Goal: Transaction & Acquisition: Book appointment/travel/reservation

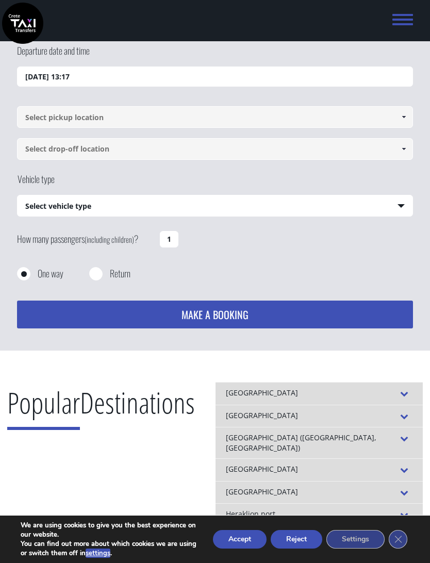
click at [111, 77] on input "[DATE] 13:17" at bounding box center [214, 77] width 395 height 21
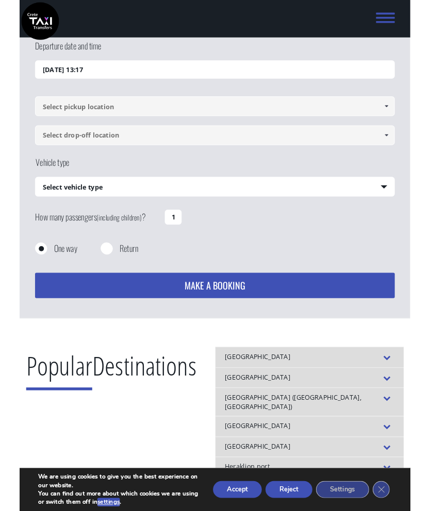
scroll to position [14, 0]
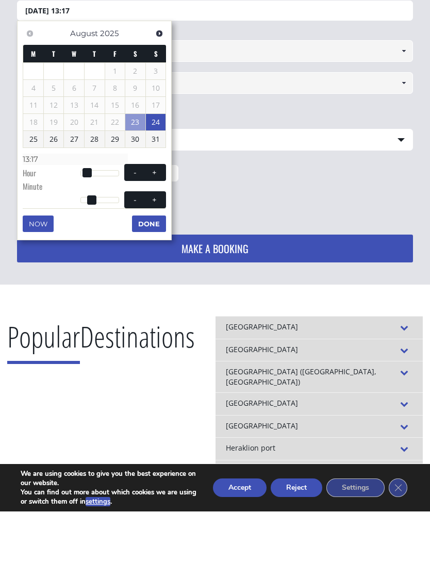
click at [156, 166] on link "24" at bounding box center [156, 174] width 20 height 16
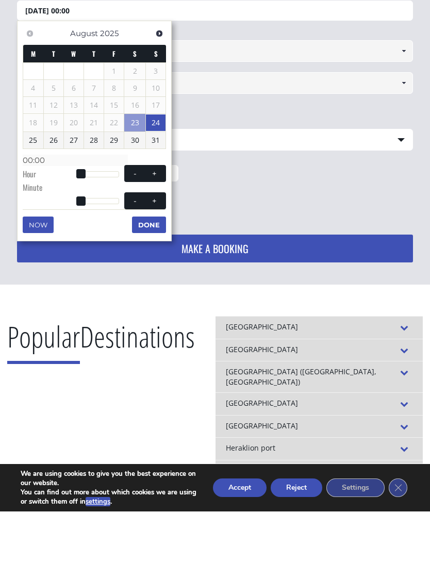
click at [103, 223] on div at bounding box center [99, 226] width 39 height 6
type input "[DATE] 13:00"
type input "13:00"
click at [150, 220] on button "+" at bounding box center [154, 225] width 19 height 10
type input "24/08/2025 14:00"
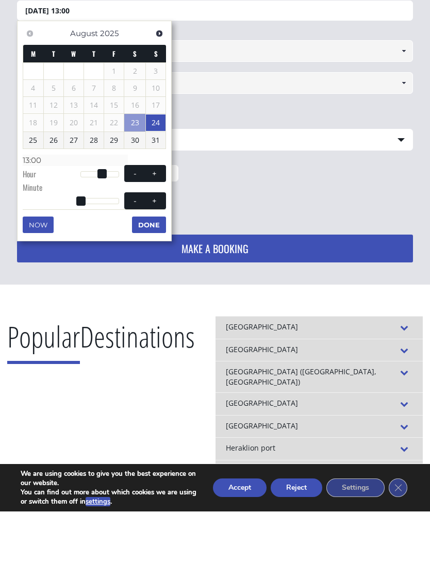
type input "14:00"
click at [157, 247] on button "+" at bounding box center [154, 252] width 19 height 10
type input "24/08/2025 14:01"
type input "14:01"
click at [158, 244] on span "- +" at bounding box center [145, 252] width 42 height 17
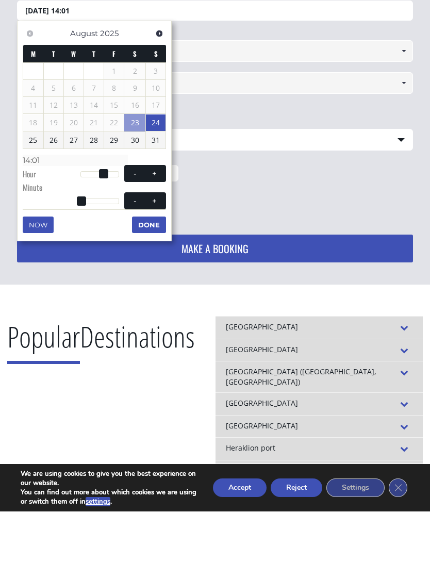
click at [156, 248] on span at bounding box center [155, 252] width 8 height 8
type input "24/08/2025 14:02"
type input "14:02"
click at [156, 248] on span at bounding box center [155, 252] width 8 height 8
type input "24/08/2025 14:03"
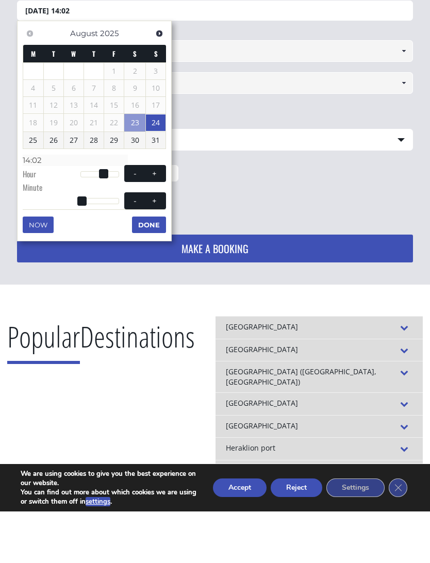
type input "14:03"
click at [152, 248] on span at bounding box center [155, 252] width 8 height 8
type input "24/08/2025 14:04"
type input "14:04"
click at [155, 244] on span "- +" at bounding box center [145, 252] width 42 height 17
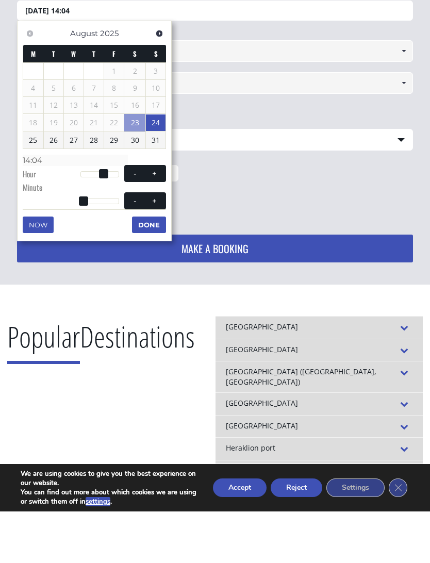
click at [154, 248] on span at bounding box center [155, 252] width 8 height 8
type input "24/08/2025 14:05"
type input "14:05"
click at [157, 244] on span "- +" at bounding box center [145, 252] width 42 height 17
click at [156, 247] on button "+" at bounding box center [154, 252] width 19 height 10
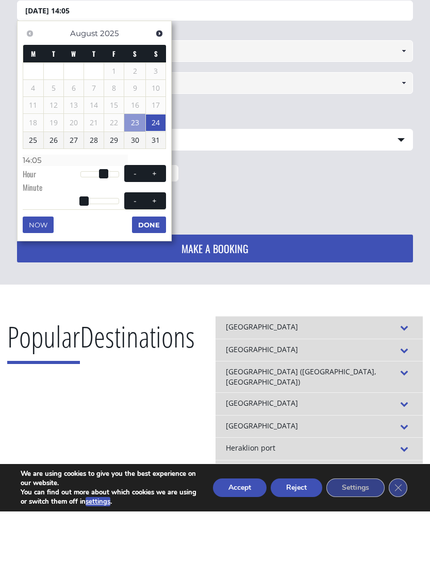
type input "24/08/2025 14:06"
type input "14:06"
click at [155, 268] on button "Done" at bounding box center [149, 276] width 34 height 16
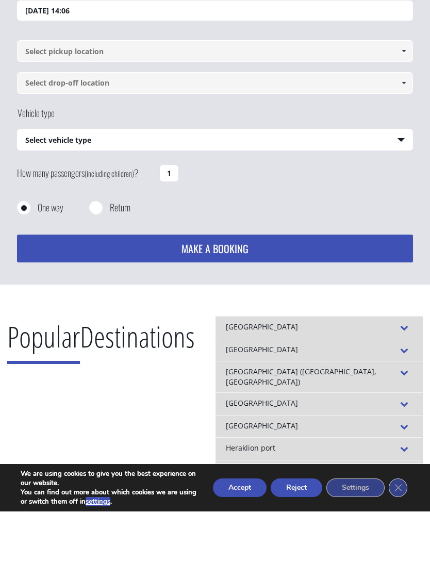
click at [109, 52] on input "24/08/2025 14:06" at bounding box center [214, 62] width 395 height 21
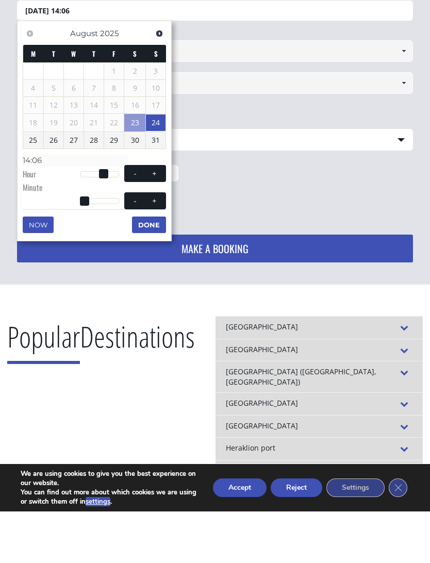
click at [154, 220] on button "+" at bounding box center [154, 225] width 19 height 10
type input "24/08/2025 15:06"
type input "15:06"
click at [156, 221] on span at bounding box center [155, 225] width 8 height 8
type input "24/08/2025 16:06"
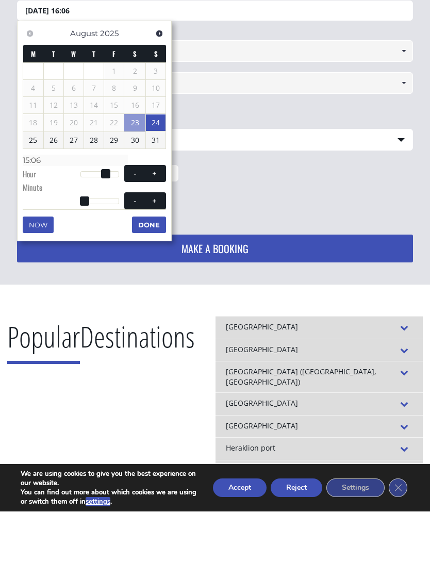
type input "16:06"
click at [155, 268] on button "Done" at bounding box center [149, 276] width 34 height 16
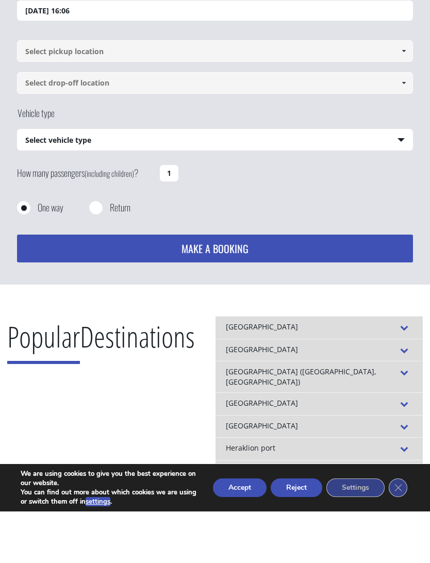
click at [104, 52] on input "24/08/2025 16:06" at bounding box center [214, 62] width 395 height 21
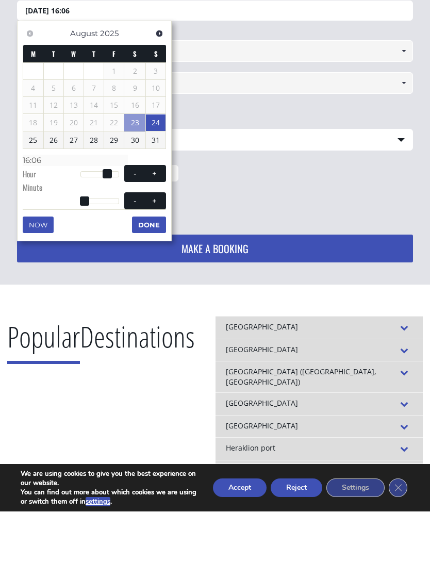
click at [132, 221] on span at bounding box center [135, 225] width 8 height 8
type input "24/08/2025 15:06"
type input "15:06"
click at [134, 220] on button "-" at bounding box center [135, 225] width 19 height 10
type input "24/08/2025 14:06"
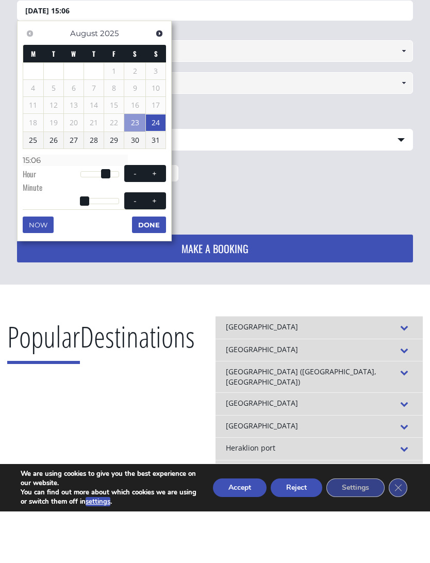
type input "14:06"
click at [154, 268] on button "Done" at bounding box center [149, 276] width 34 height 16
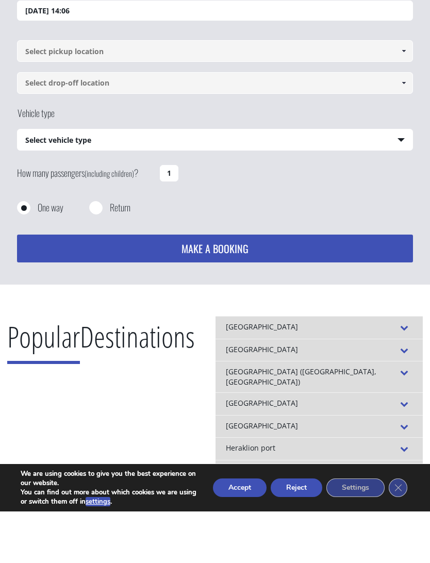
click at [98, 52] on input "24/08/2025 14:06" at bounding box center [214, 62] width 395 height 21
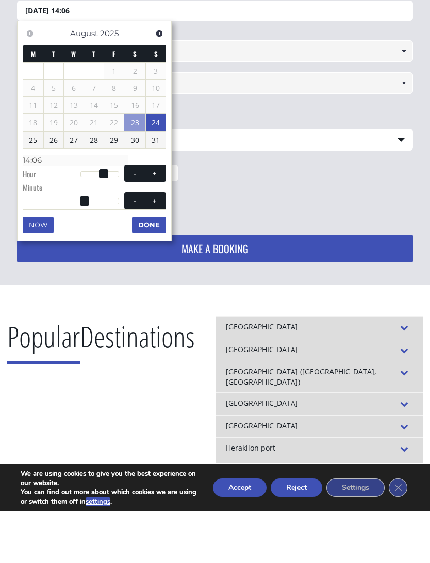
click at [130, 220] on button "-" at bounding box center [135, 225] width 19 height 10
type input "24/08/2025 13:06"
type input "13:06"
click at [155, 268] on button "Done" at bounding box center [149, 276] width 34 height 16
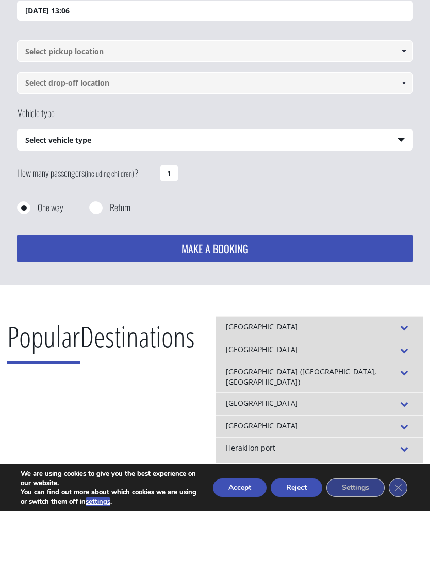
click at [94, 52] on input "24/08/2025 13:06" at bounding box center [214, 62] width 395 height 21
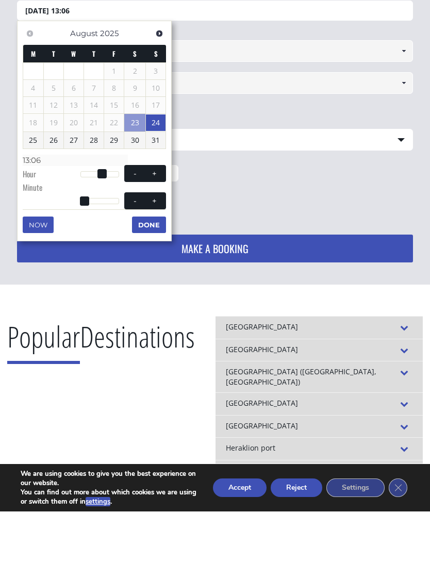
click at [156, 221] on span at bounding box center [155, 225] width 8 height 8
type input "24/08/2025 14:06"
type input "14:06"
click at [157, 220] on button "+" at bounding box center [154, 225] width 19 height 10
type input "24/08/2025 15:06"
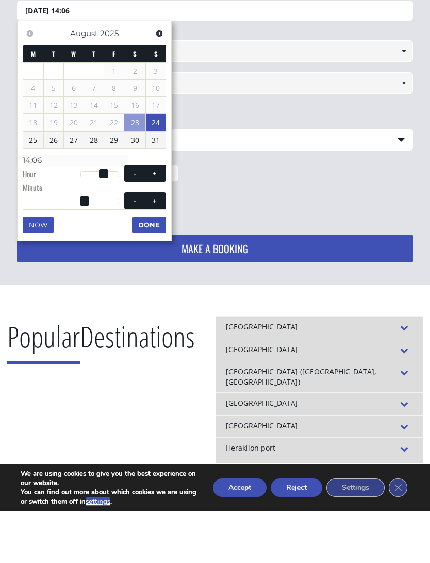
type input "15:06"
click at [155, 268] on button "Done" at bounding box center [149, 276] width 34 height 16
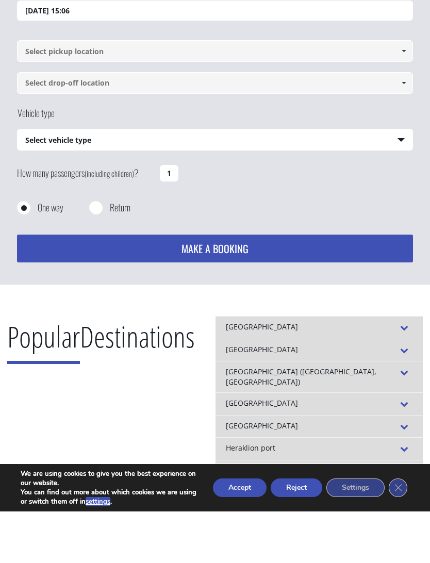
click at [88, 52] on input "24/08/2025 15:06" at bounding box center [214, 62] width 395 height 21
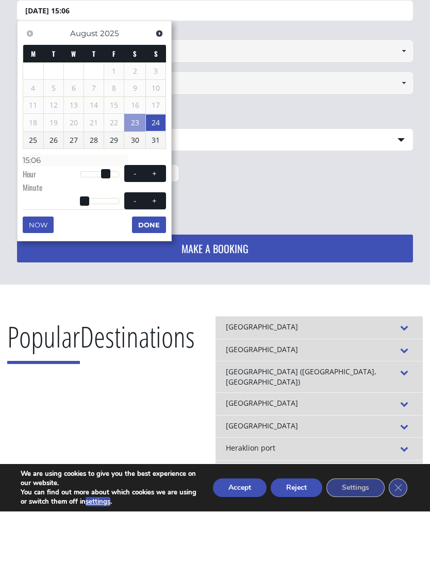
click at [155, 220] on button "+" at bounding box center [154, 225] width 19 height 10
type input "24/08/2025 16:06"
type input "16:06"
click at [155, 268] on button "Done" at bounding box center [149, 276] width 34 height 16
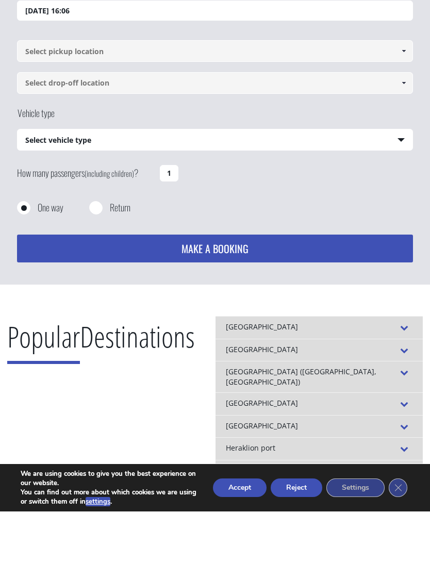
click at [87, 52] on input "24/08/2025 16:06" at bounding box center [214, 62] width 395 height 21
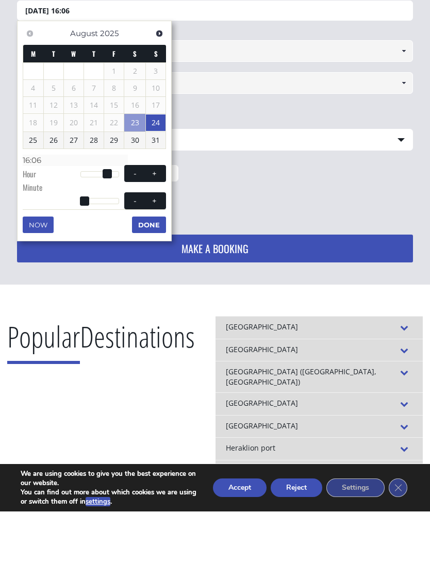
click at [134, 221] on span at bounding box center [135, 225] width 8 height 8
type input "24/08/2025 15:06"
type input "15:06"
click at [154, 268] on button "Done" at bounding box center [149, 276] width 34 height 16
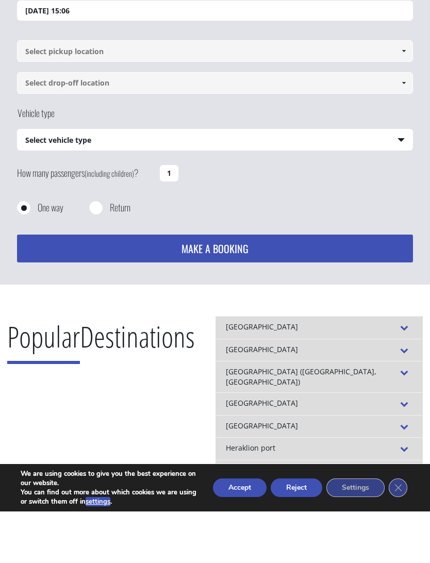
click at [86, 52] on input "24/08/2025 15:06" at bounding box center [214, 62] width 395 height 21
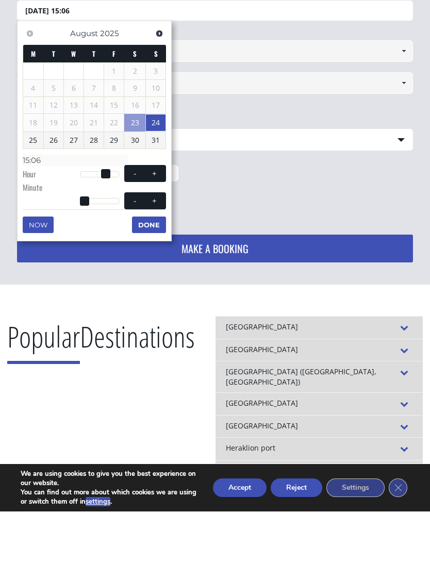
click at [78, 206] on div "Previous Next August 2025 M T W T F S S 1 2 3 4 5 6 7 8 9 10 11 12 13 14 15 16 …" at bounding box center [94, 182] width 155 height 221
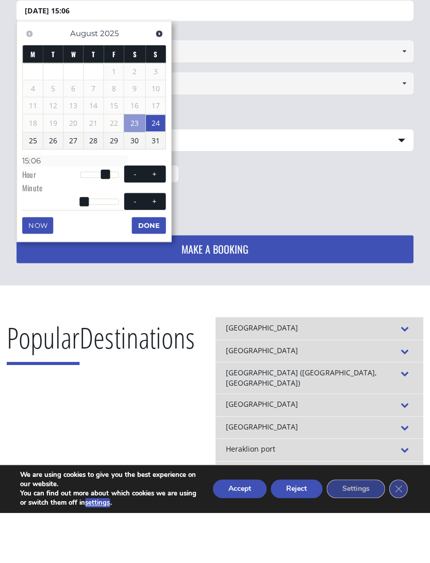
click at [156, 220] on button "+" at bounding box center [154, 225] width 19 height 10
type input "24/08/2025 16:06"
type input "16:06"
click at [154, 268] on button "Done" at bounding box center [149, 276] width 34 height 16
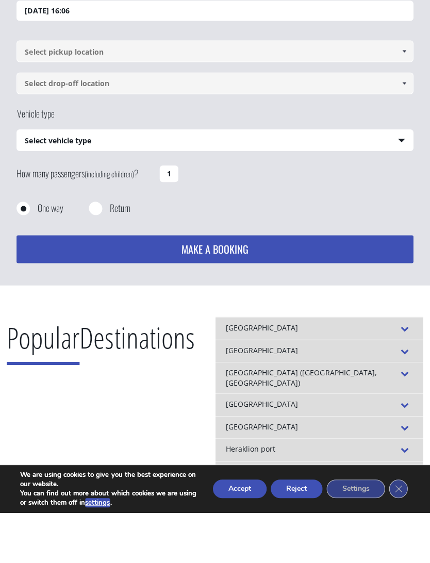
click at [169, 217] on input "1" at bounding box center [169, 225] width 19 height 16
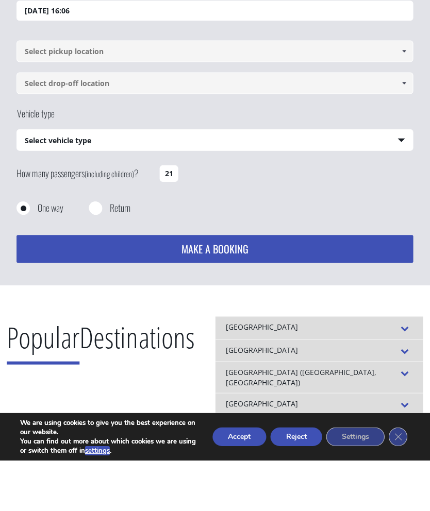
type input "1"
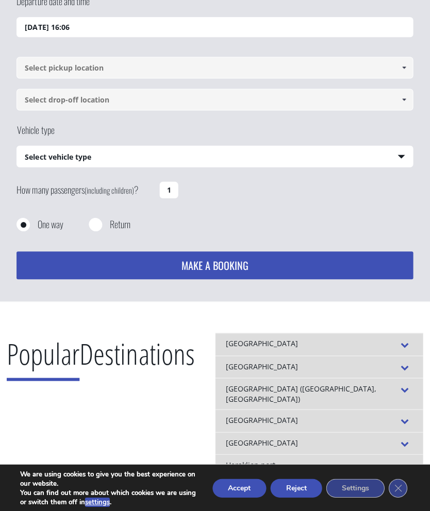
scroll to position [0, 0]
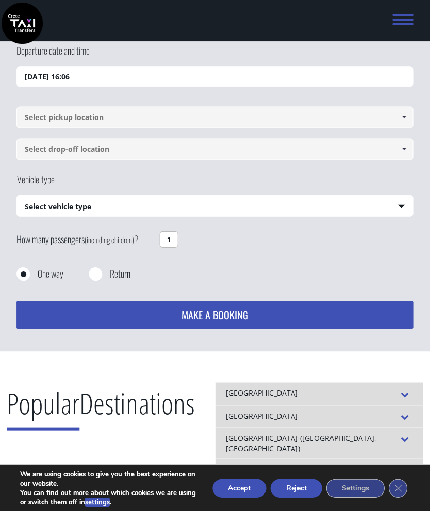
click at [100, 77] on input "24/08/2025 16:06" at bounding box center [214, 77] width 395 height 21
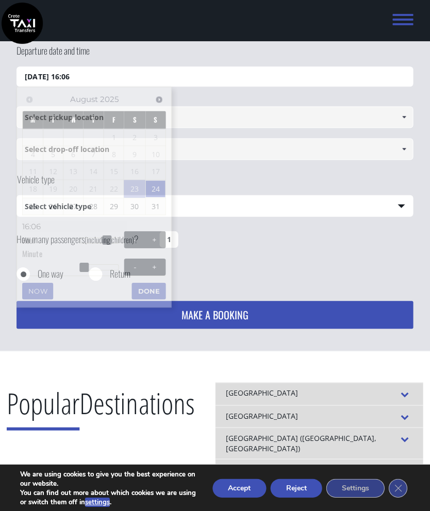
scroll to position [65, 0]
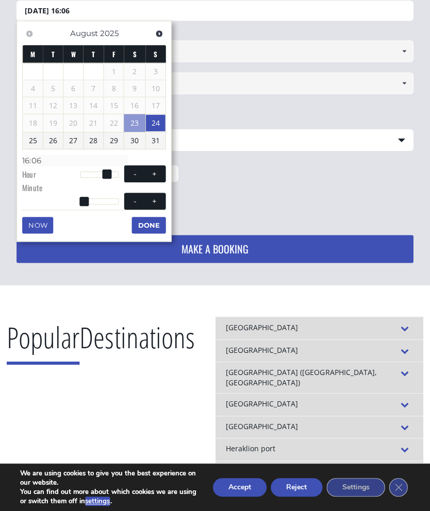
click at [124, 202] on span "- +" at bounding box center [145, 201] width 42 height 17
click at [134, 202] on button "-" at bounding box center [135, 202] width 19 height 10
type input "24/08/2025 16:05"
type input "16:05"
click at [129, 203] on button "-" at bounding box center [135, 202] width 19 height 10
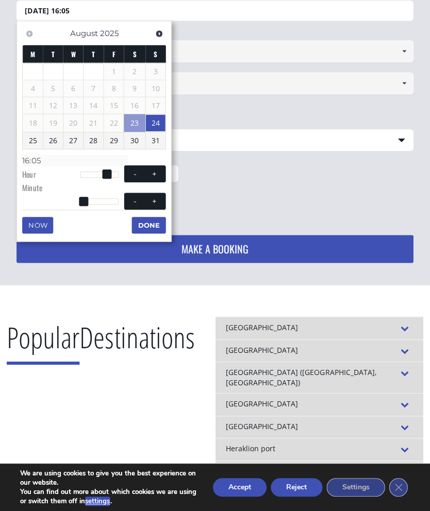
type input "24/08/2025 16:04"
type input "16:04"
click at [133, 206] on span "- +" at bounding box center [145, 201] width 42 height 17
click at [134, 175] on span at bounding box center [135, 175] width 8 height 8
type input "24/08/2025 15:04"
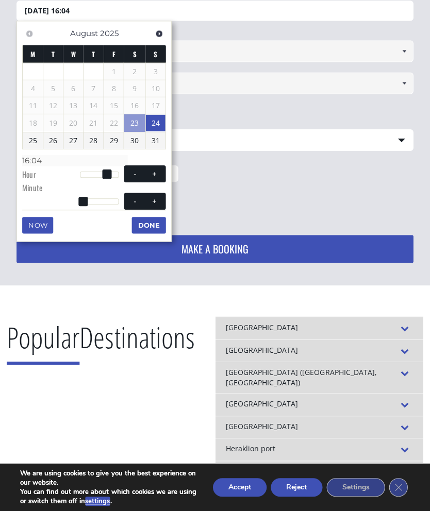
type input "15:04"
click at [146, 229] on button "Done" at bounding box center [149, 226] width 34 height 16
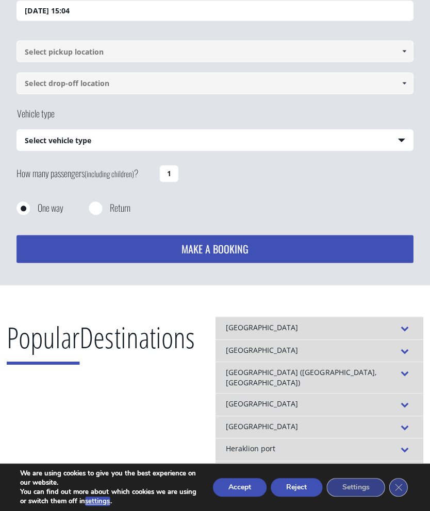
click at [80, 10] on input "24/08/2025 15:04" at bounding box center [214, 12] width 395 height 21
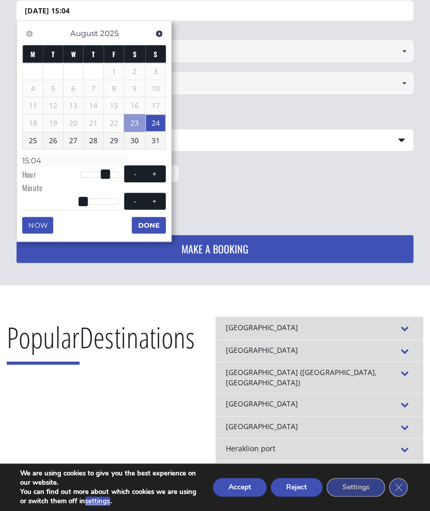
click at [128, 205] on span "- +" at bounding box center [145, 201] width 42 height 17
click at [136, 202] on button "-" at bounding box center [135, 202] width 19 height 10
type input "24/08/2025 15:03"
type input "15:03"
click at [134, 203] on button "-" at bounding box center [135, 202] width 19 height 10
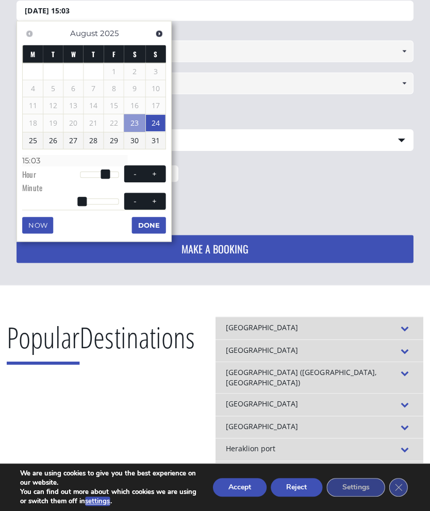
type input "24/08/2025 15:02"
type input "15:02"
click at [134, 203] on button "-" at bounding box center [135, 202] width 19 height 10
type input "24/08/2025 15:01"
type input "15:01"
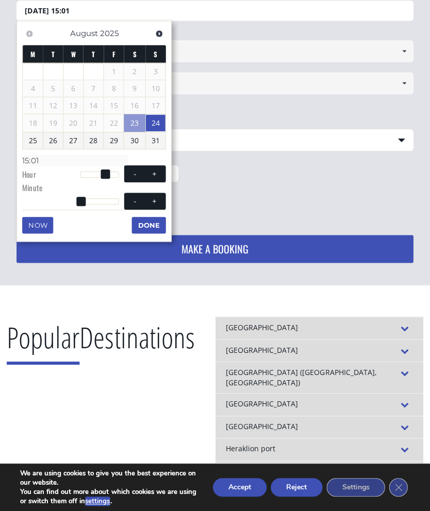
click at [158, 176] on button "+" at bounding box center [154, 175] width 19 height 10
type input "24/08/2025 16:01"
type input "16:01"
click at [154, 228] on button "Done" at bounding box center [149, 226] width 34 height 16
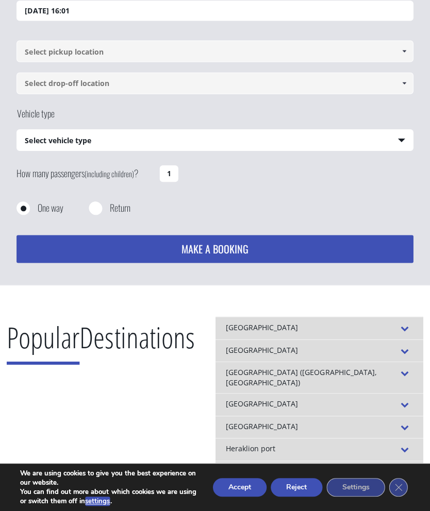
click at [81, 57] on input at bounding box center [214, 52] width 395 height 22
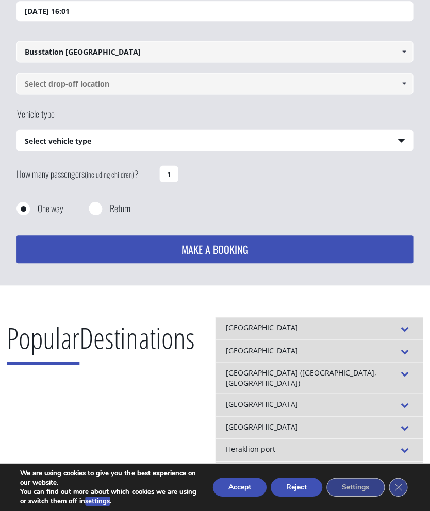
type input "Busstation Rethymno"
click at [44, 86] on input at bounding box center [214, 85] width 395 height 22
type input "Chra Sfakion (Vitromartis)"
click at [397, 140] on select "Select vehicle type Taxi (4 passengers) Mercedes E Class Mini Van (7 passengers…" at bounding box center [215, 142] width 394 height 22
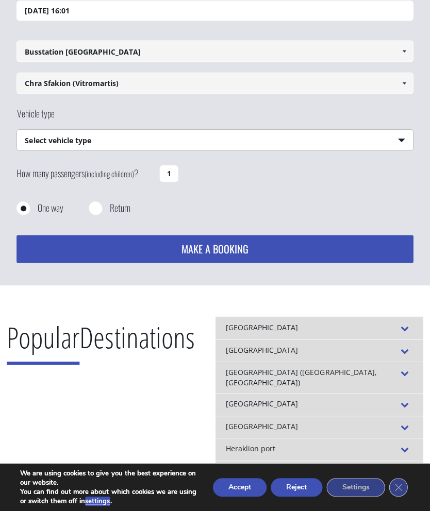
select select "540"
click at [164, 175] on input "1" at bounding box center [169, 174] width 19 height 16
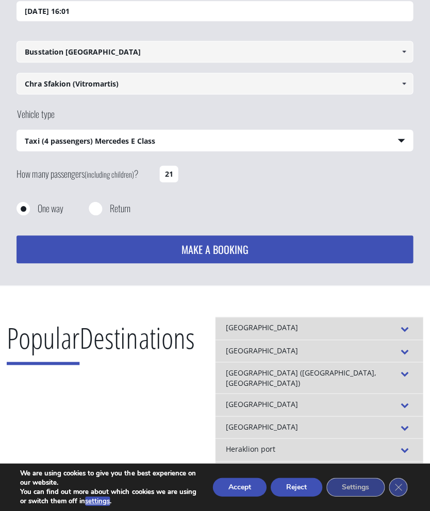
type input "1"
click at [185, 177] on div "How many passengers (including children) ? 1" at bounding box center [214, 182] width 395 height 40
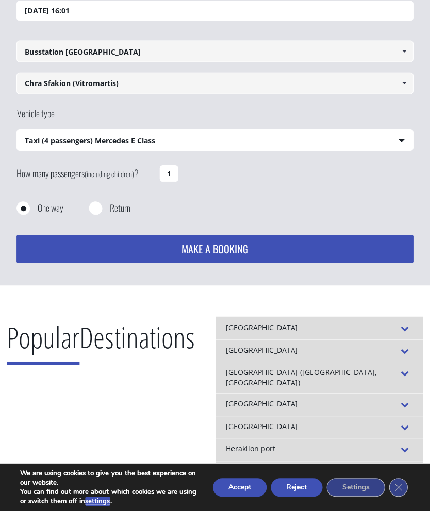
click at [176, 177] on input "1" at bounding box center [169, 174] width 19 height 16
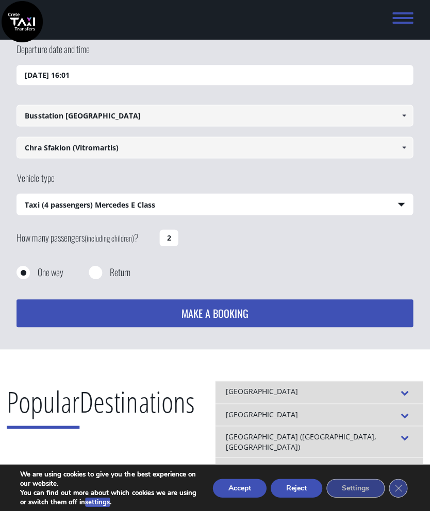
scroll to position [0, 0]
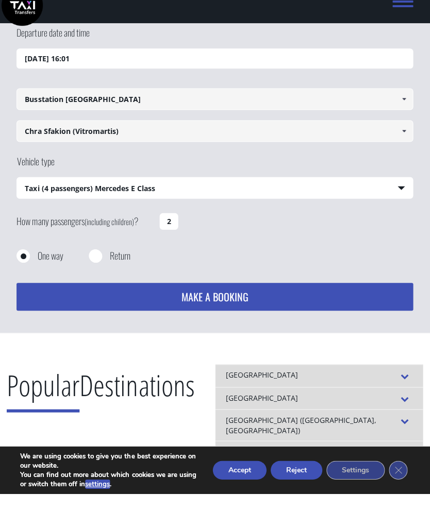
type input "2"
click at [221, 301] on button "MAKE A BOOKING" at bounding box center [214, 315] width 395 height 28
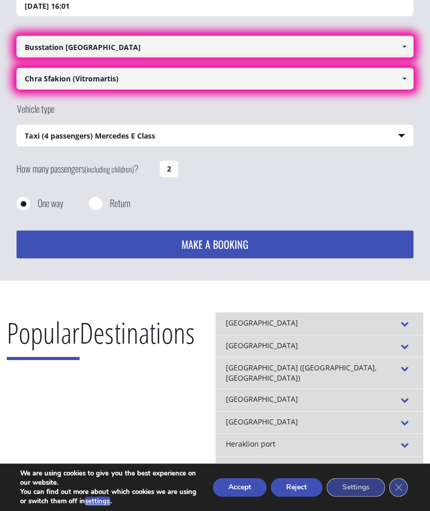
click at [41, 82] on input "Chra Sfakion (Vitromartis)" at bounding box center [214, 80] width 395 height 22
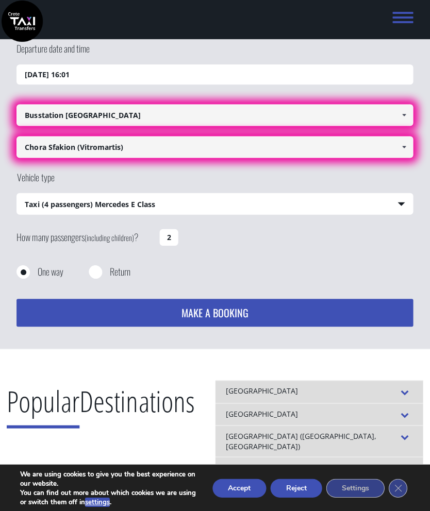
scroll to position [0, 0]
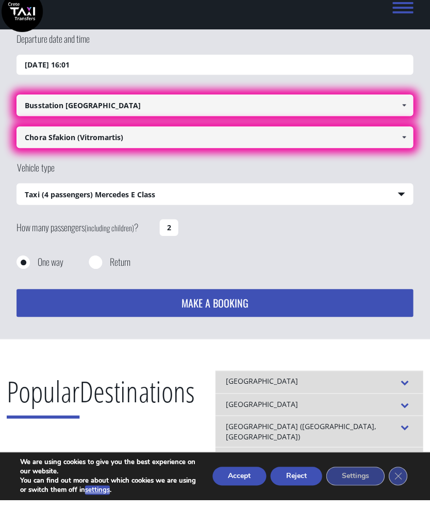
type input "Chora Sfakion (Vitromartis)"
click at [86, 67] on input "24/08/2025 16:01" at bounding box center [214, 77] width 395 height 21
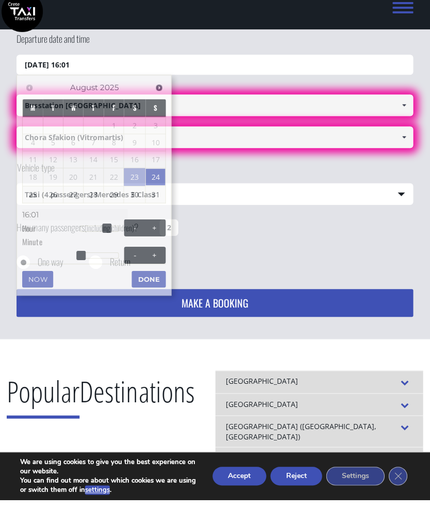
scroll to position [66, 0]
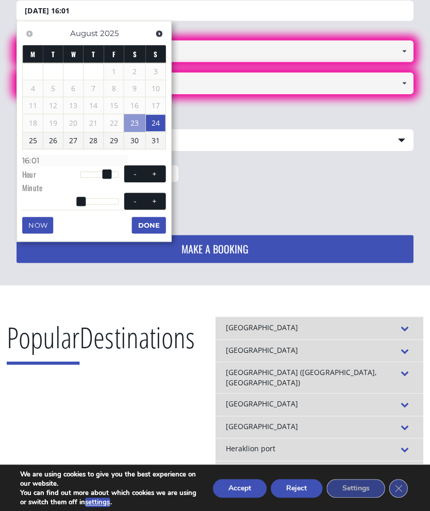
click at [129, 201] on button "-" at bounding box center [135, 201] width 19 height 10
type input "24/08/2025 16:00"
type input "16:00"
click at [138, 201] on span at bounding box center [135, 200] width 8 height 8
click at [135, 201] on span at bounding box center [135, 200] width 8 height 8
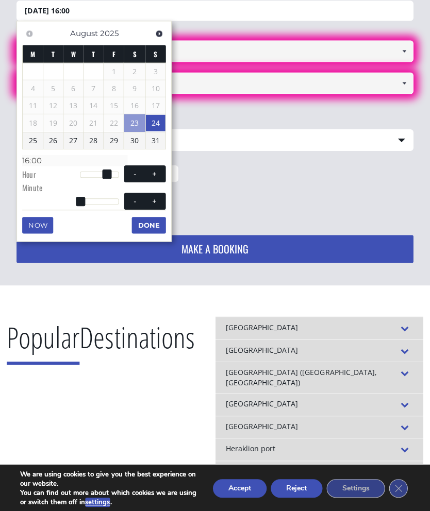
click at [155, 228] on button "Done" at bounding box center [149, 225] width 34 height 16
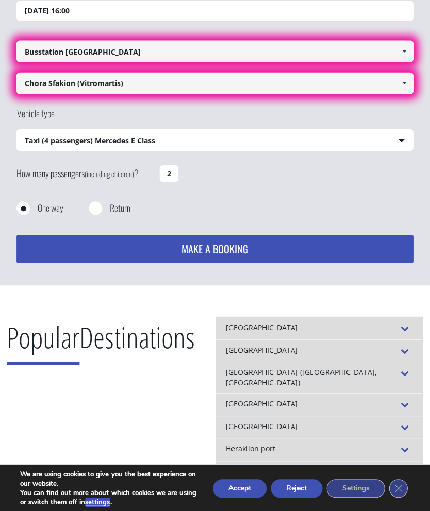
click at [401, 54] on span at bounding box center [404, 51] width 8 height 8
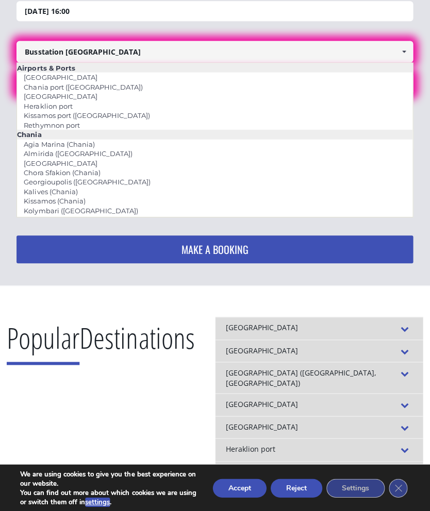
scroll to position [0, 0]
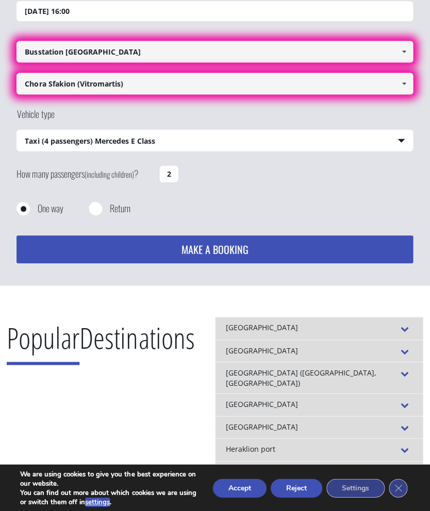
click at [397, 53] on link at bounding box center [403, 52] width 17 height 22
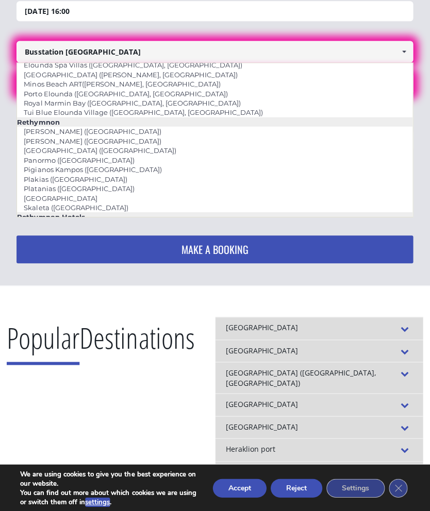
scroll to position [1393, 0]
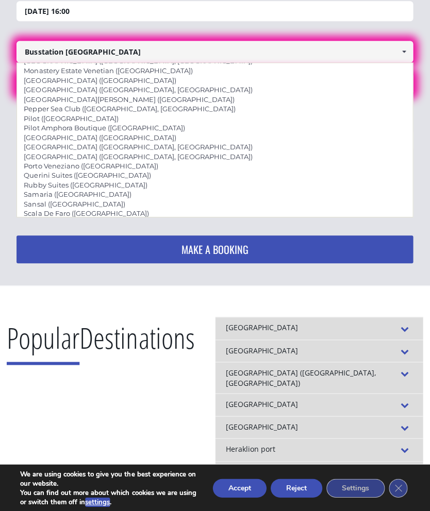
click at [403, 55] on link at bounding box center [403, 52] width 17 height 22
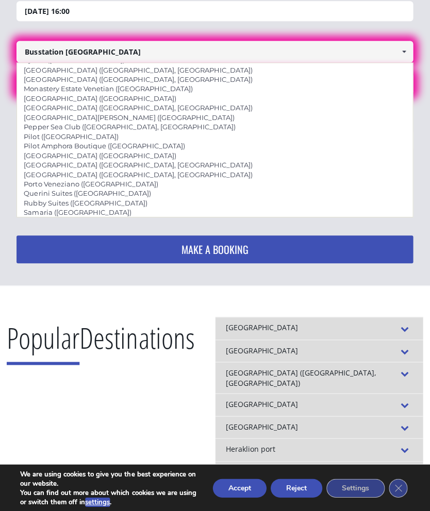
click at [400, 50] on span at bounding box center [404, 51] width 8 height 8
click at [401, 51] on span at bounding box center [404, 51] width 8 height 8
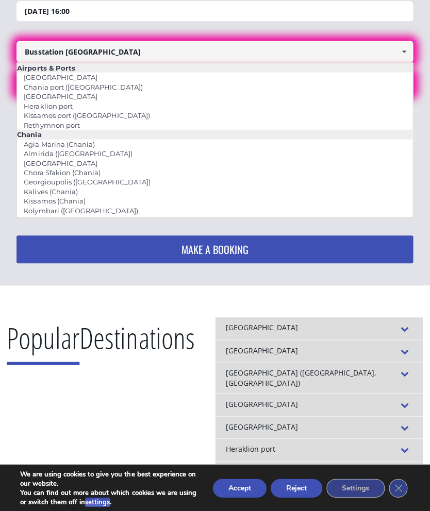
scroll to position [0, 0]
click at [132, 53] on input "Busstation Rethymnon" at bounding box center [214, 52] width 395 height 22
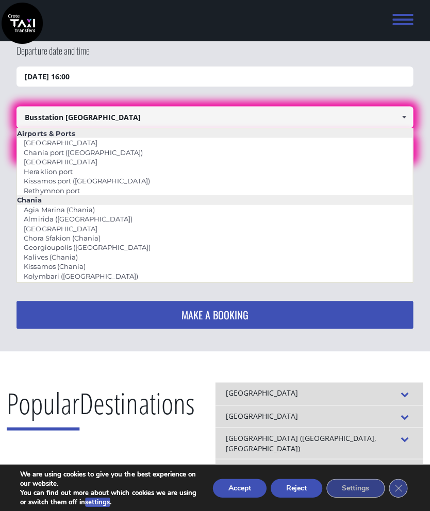
click at [398, 120] on link at bounding box center [403, 117] width 17 height 22
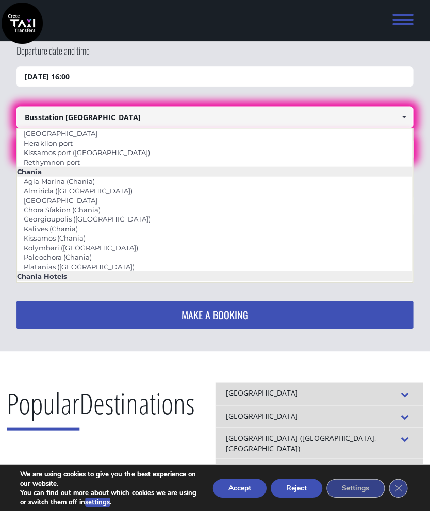
scroll to position [27, 0]
click at [78, 165] on link "Rethymnon port" at bounding box center [52, 163] width 69 height 14
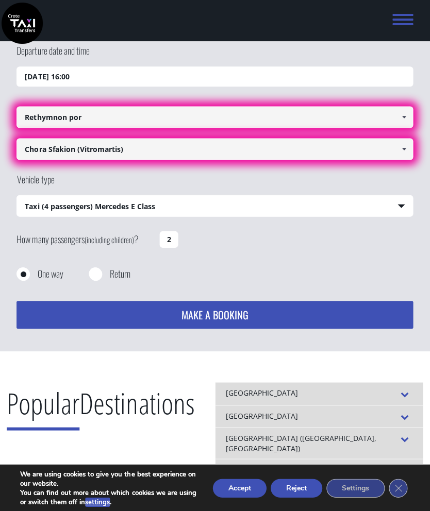
scroll to position [0, 0]
type input "Rethymnon Busstation"
click at [398, 151] on link at bounding box center [403, 149] width 17 height 22
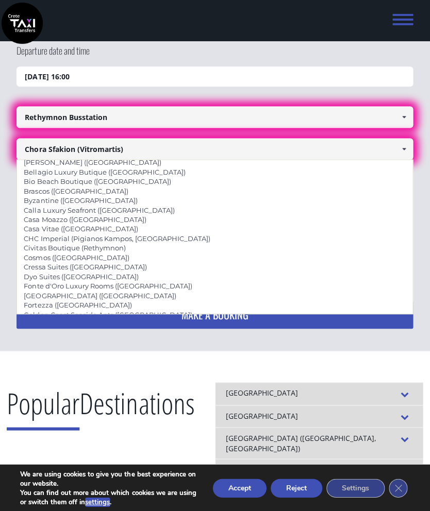
scroll to position [1667, 0]
click at [355, 151] on input "Chora Sfakion (Vitromartis)" at bounding box center [214, 149] width 395 height 22
click at [395, 149] on link at bounding box center [403, 149] width 17 height 22
click at [155, 146] on input "Chora Sfakion (Vitromartis)" at bounding box center [214, 149] width 395 height 22
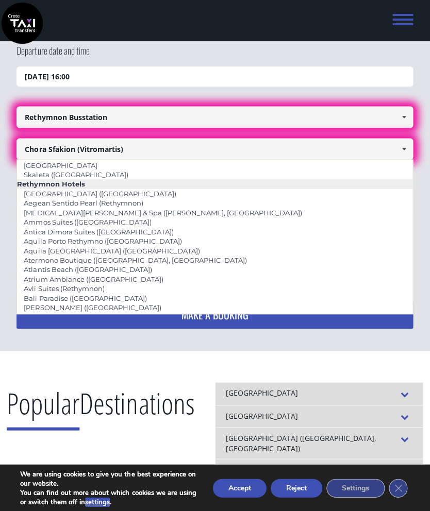
click at [64, 152] on input "Chora Sfakion (Vitromartis)" at bounding box center [214, 149] width 395 height 22
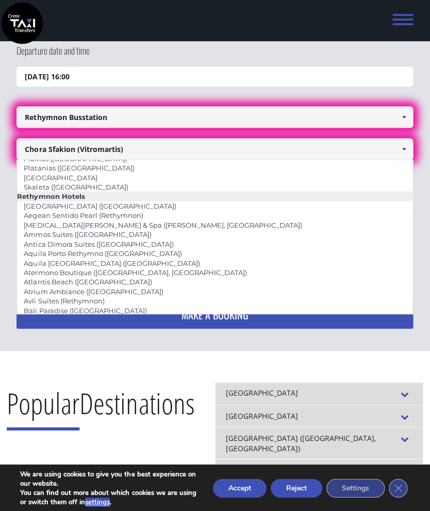
scroll to position [1509, 0]
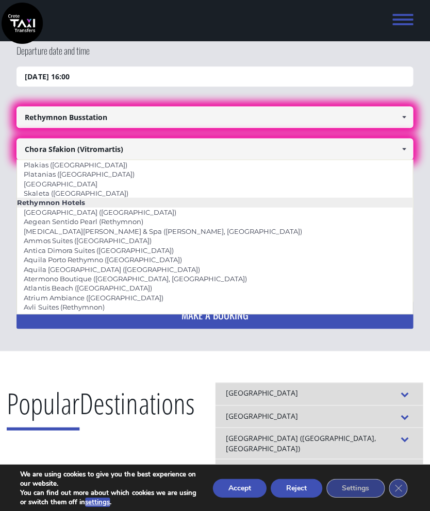
click at [280, 197] on li "Rethymnon Hotels" at bounding box center [215, 201] width 394 height 9
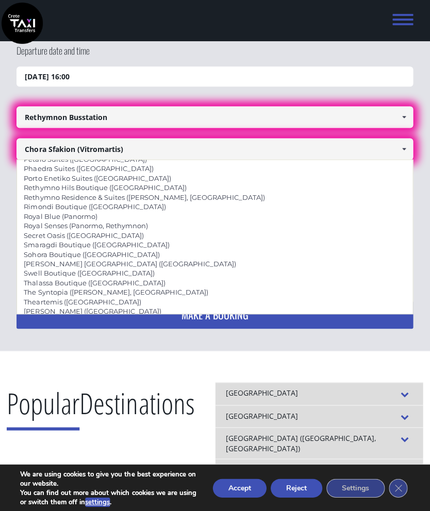
scroll to position [2232, 0]
click at [410, 364] on li "White Swan ([GEOGRAPHIC_DATA])" at bounding box center [215, 368] width 394 height 9
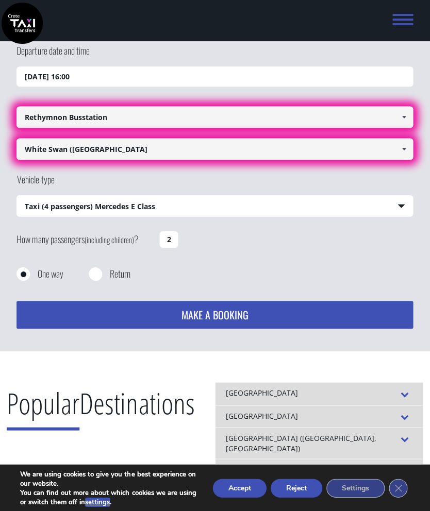
scroll to position [0, 0]
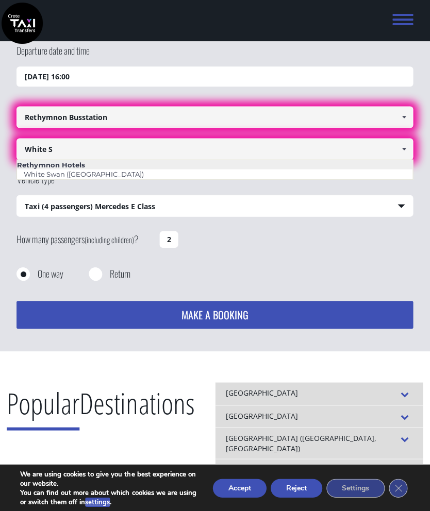
type input "White"
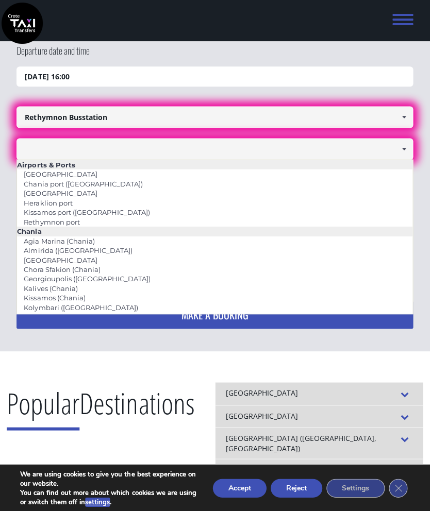
type input "H"
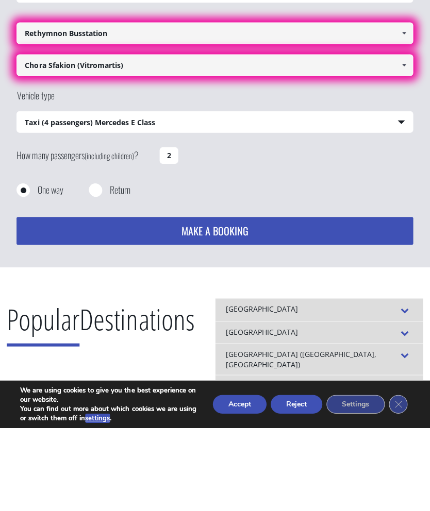
type input "Chora Sfakion (Vitromartis)"
click at [229, 301] on button "MAKE A BOOKING" at bounding box center [214, 315] width 395 height 28
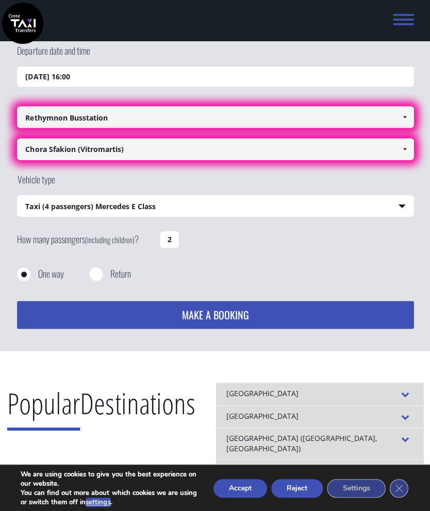
click at [398, 119] on link at bounding box center [403, 117] width 17 height 22
type input "Rethymnon Busstation"
click at [70, 145] on input "Chora Sfakion (Vitromartis)" at bounding box center [214, 149] width 395 height 22
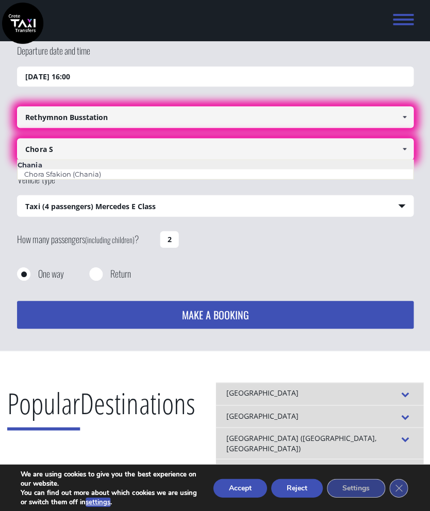
click at [67, 176] on link "Chora Sfakion (Chania)" at bounding box center [63, 174] width 90 height 14
type input "Chora Sfakion (Chania)"
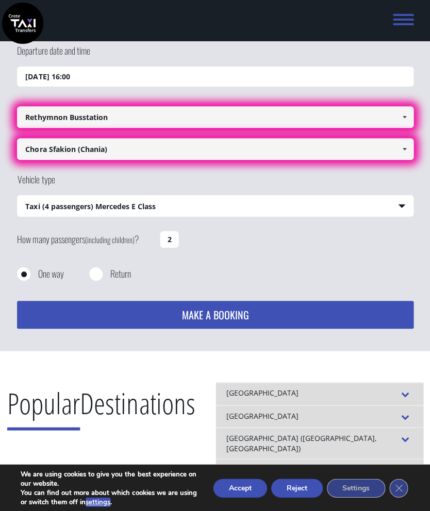
click at [220, 315] on button "MAKE A BOOKING" at bounding box center [214, 315] width 395 height 28
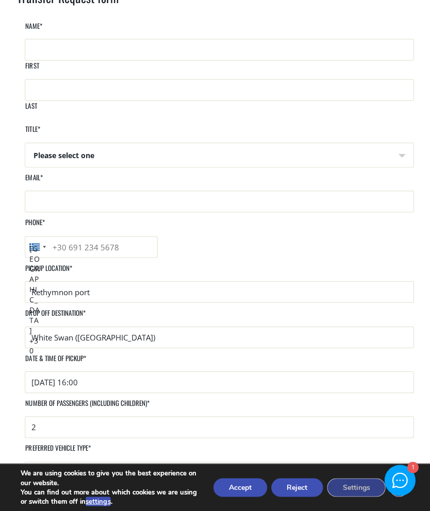
scroll to position [88, 0]
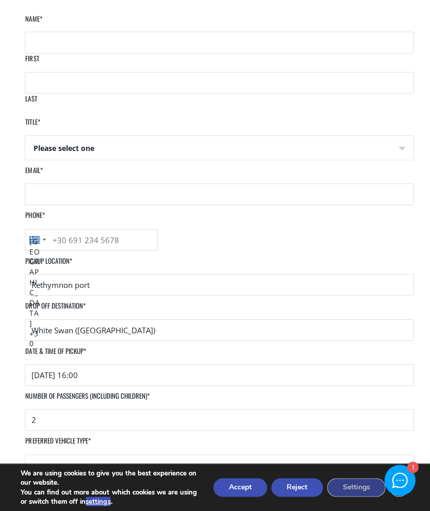
click at [390, 140] on select "Please select one Mr Mrs" at bounding box center [218, 149] width 387 height 25
select select "Mr"
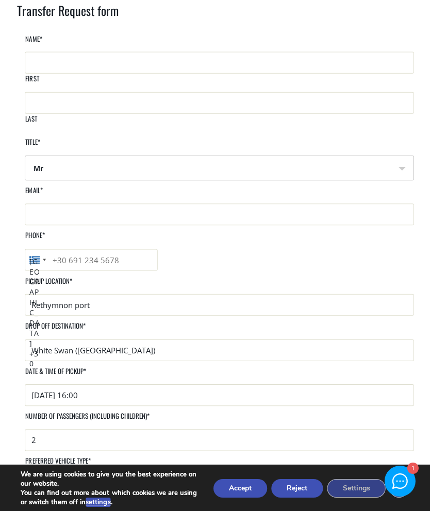
scroll to position [0, 0]
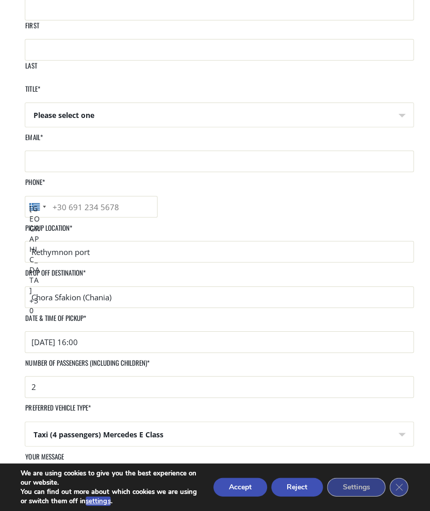
scroll to position [121, 0]
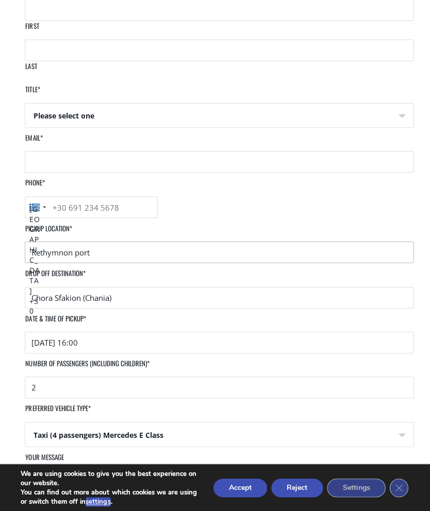
click at [32, 241] on input "Rethymnon port" at bounding box center [219, 252] width 388 height 22
type input "R"
type input "Busstation [GEOGRAPHIC_DATA]"
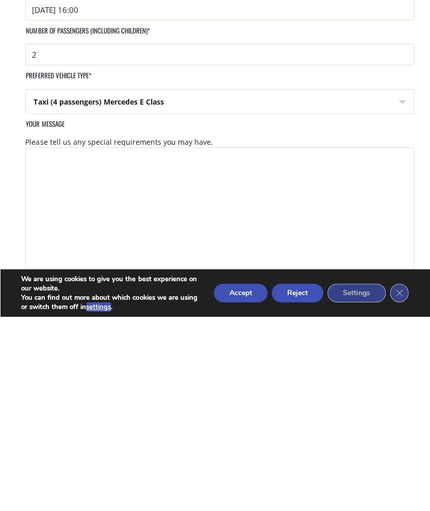
scroll to position [259, 0]
